Goal: Task Accomplishment & Management: Use online tool/utility

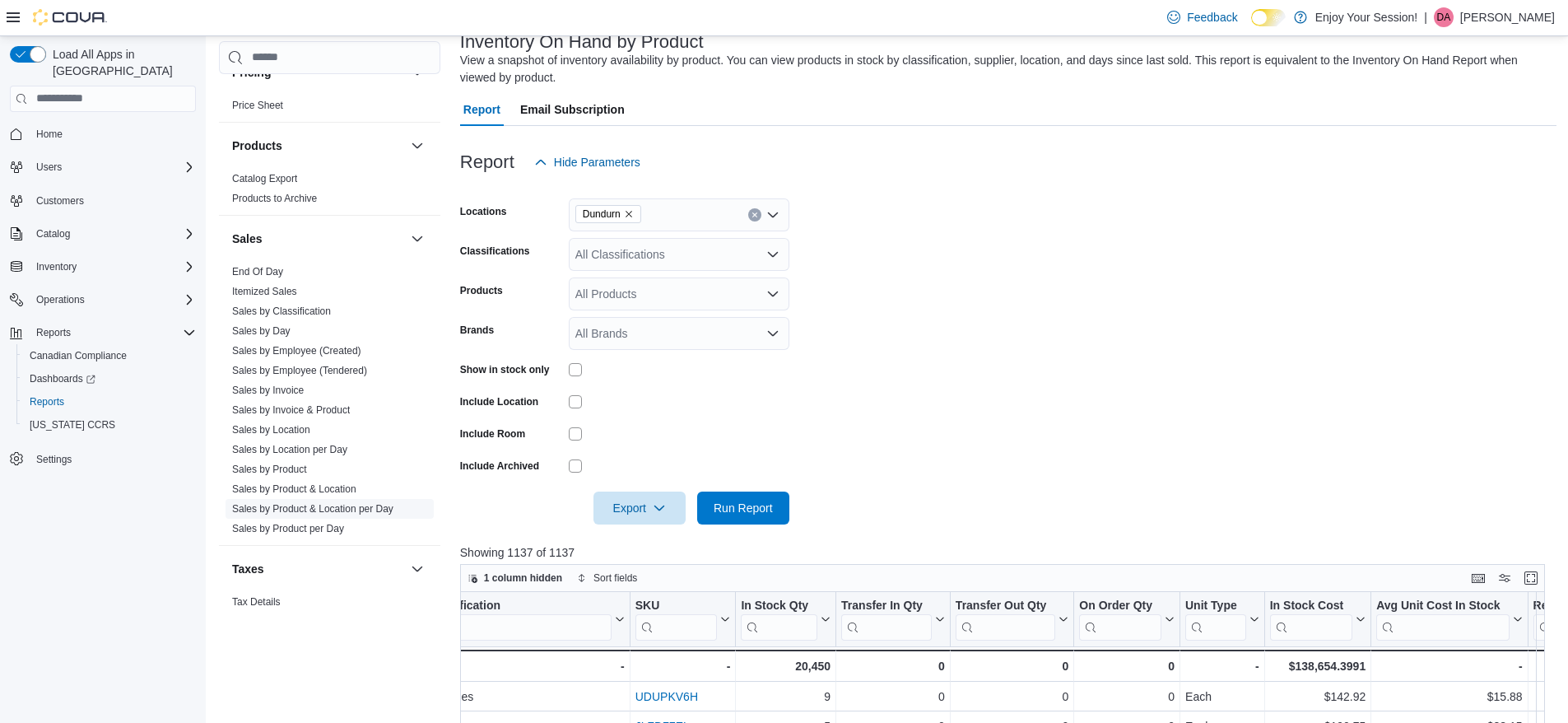
scroll to position [1007, 0]
click at [283, 433] on link "Sales by Location" at bounding box center [271, 428] width 78 height 12
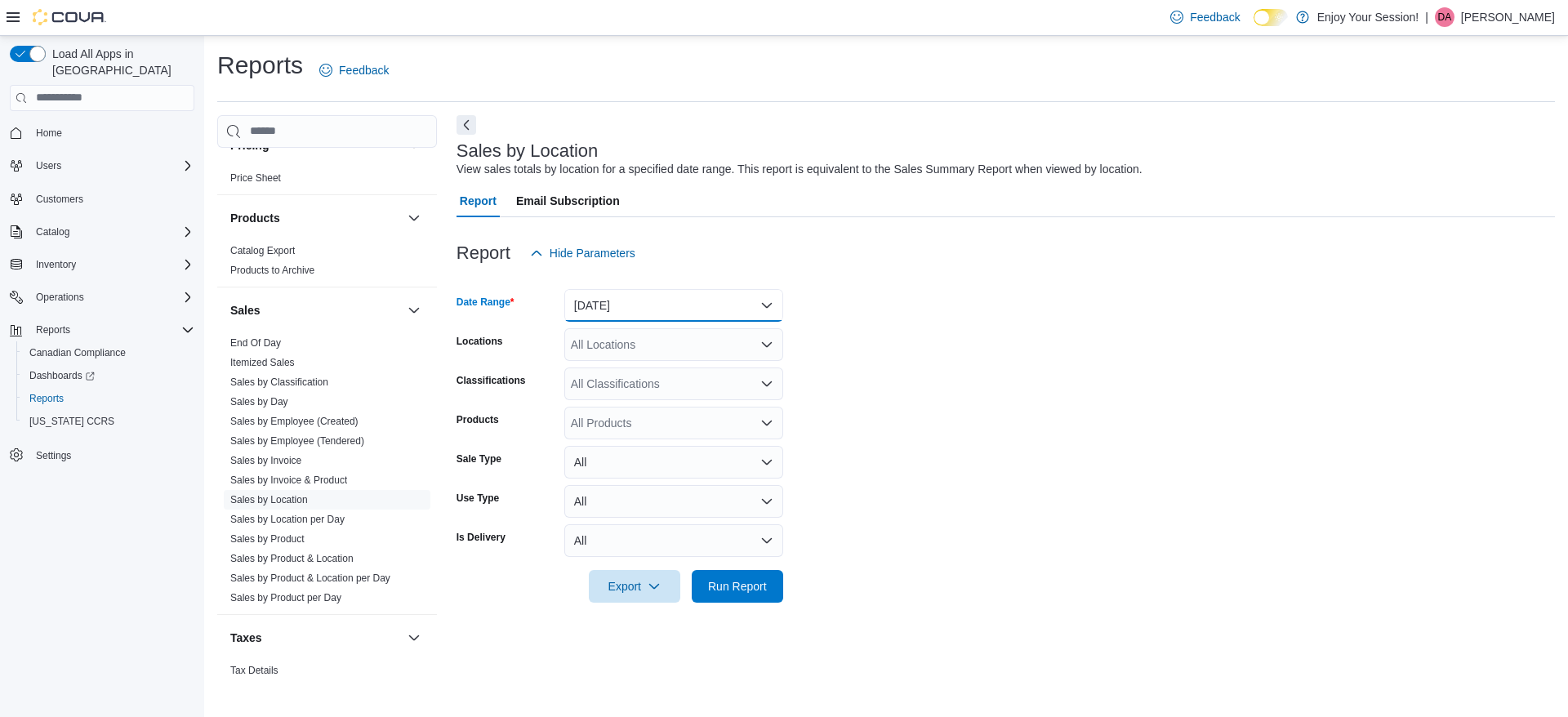
click at [744, 313] on button "[DATE]" at bounding box center [674, 305] width 219 height 33
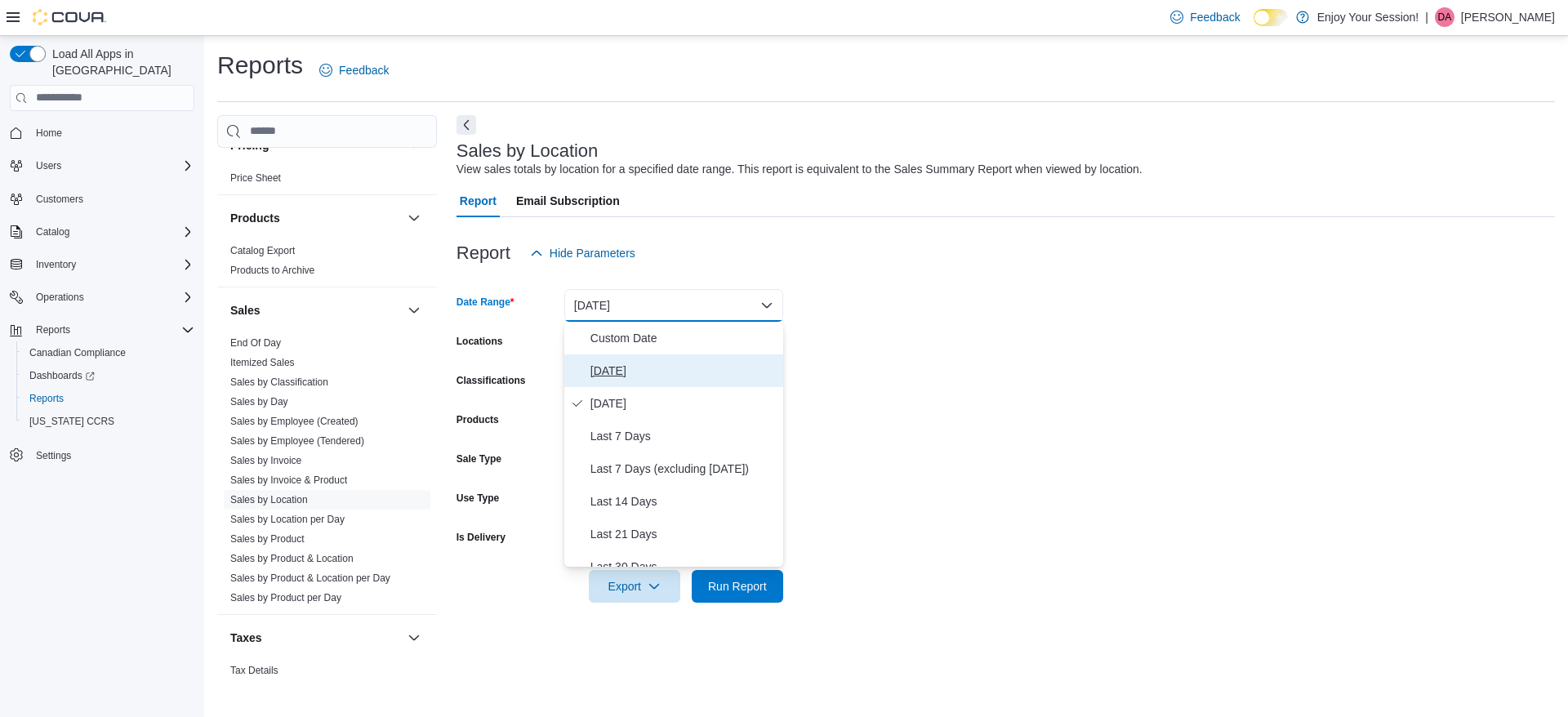
click at [619, 368] on span "[DATE]" at bounding box center [684, 371] width 187 height 20
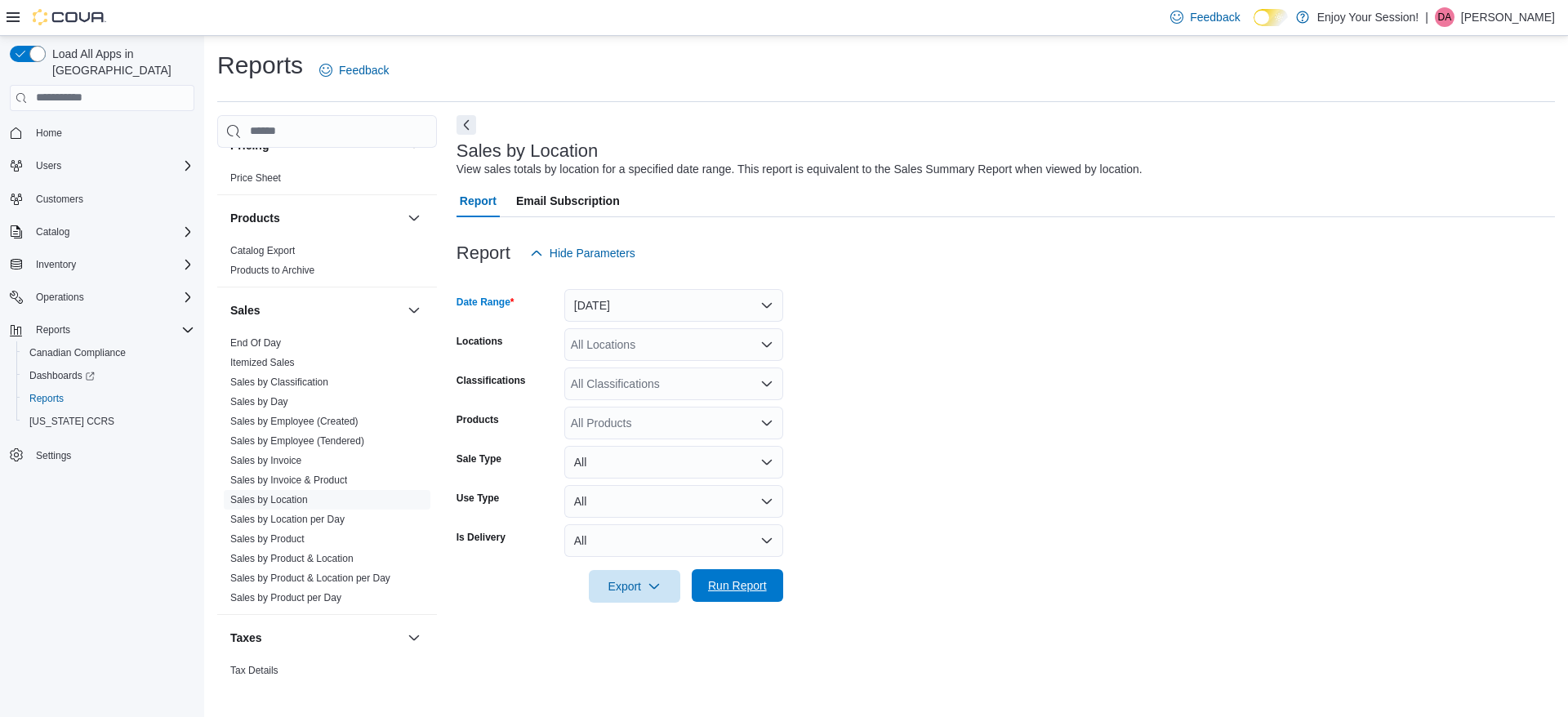
click at [736, 583] on span "Run Report" at bounding box center [737, 585] width 59 height 16
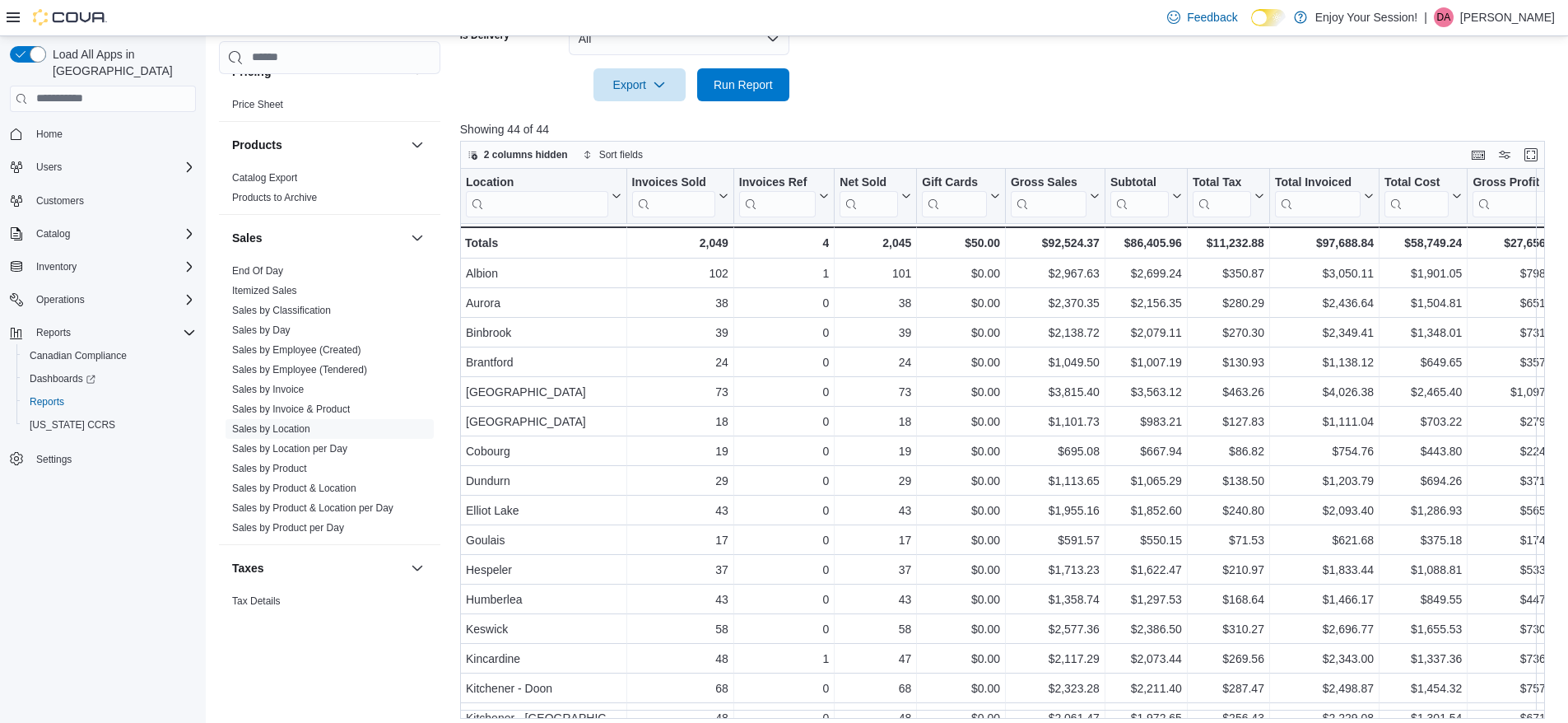
scroll to position [508, 0]
click at [1174, 196] on icon at bounding box center [1175, 194] width 13 height 10
click at [1171, 270] on span "Sort High-Low" at bounding box center [1156, 277] width 63 height 13
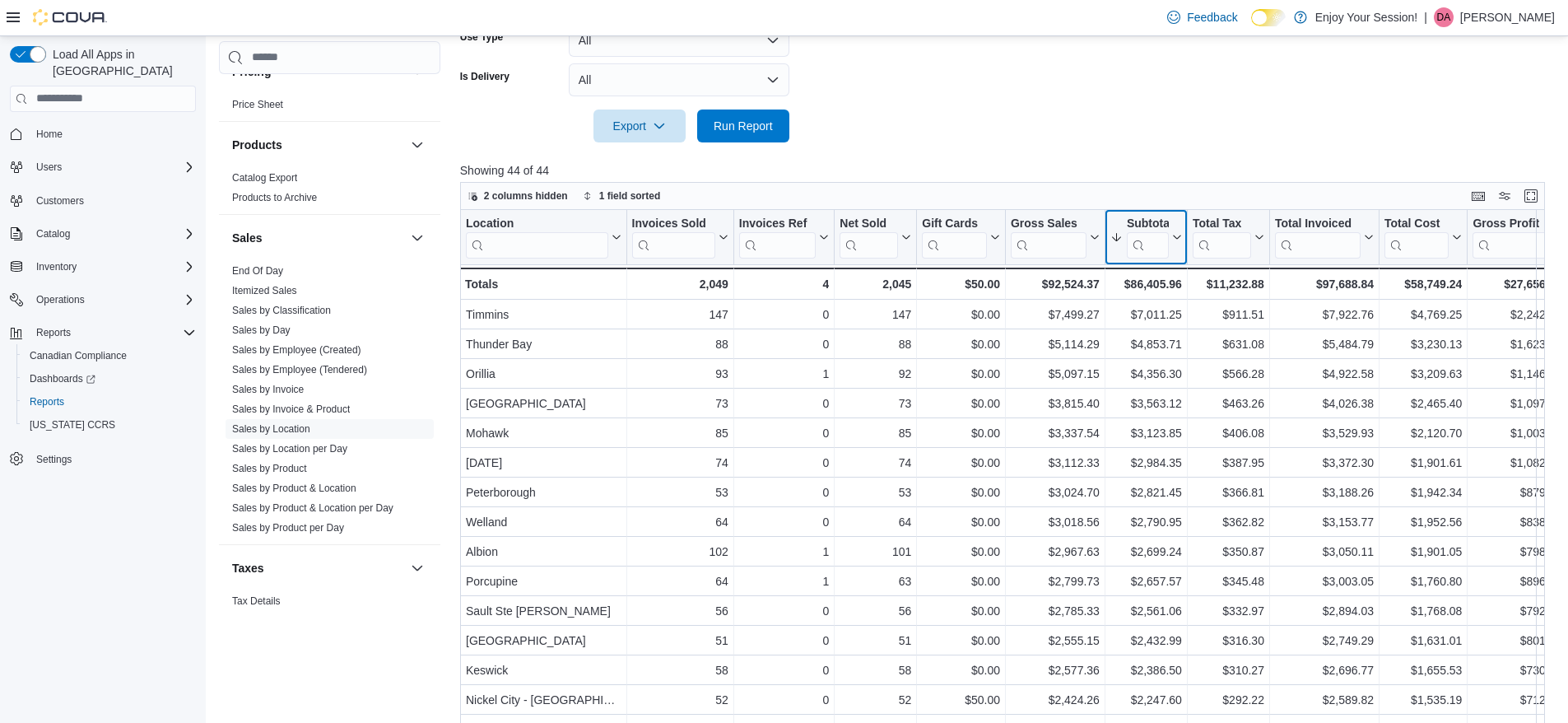
scroll to position [466, 0]
